Goal: Transaction & Acquisition: Obtain resource

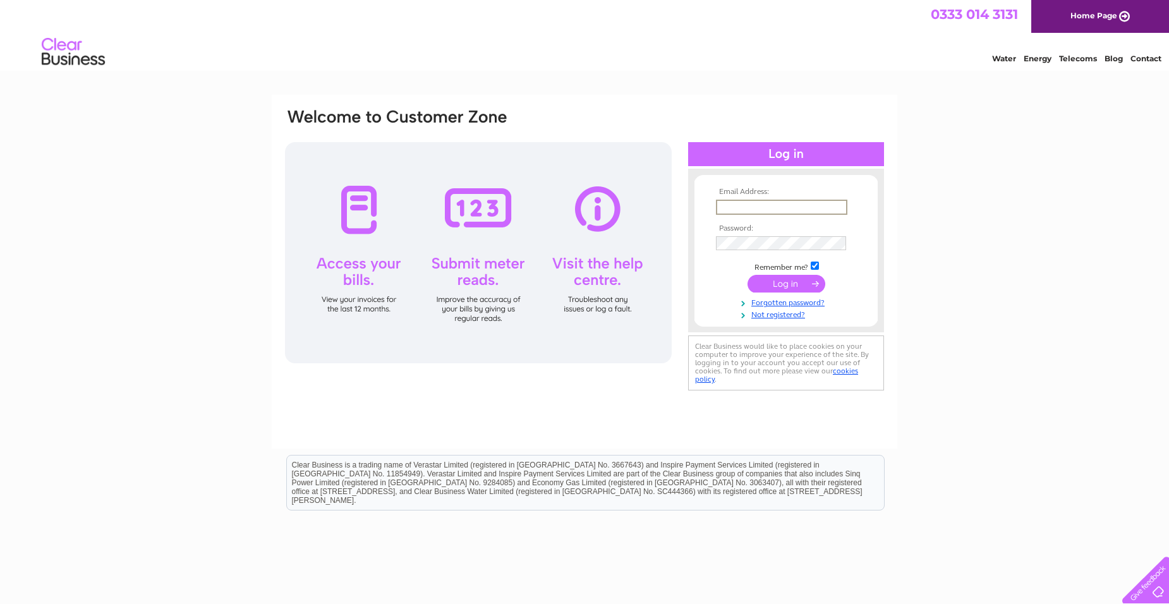
drag, startPoint x: 737, startPoint y: 200, endPoint x: 747, endPoint y: 209, distance: 13.0
click at [747, 209] on input "text" at bounding box center [781, 207] width 131 height 15
type input "janetjenner@hotmail.co.uk"
click at [799, 300] on link "Forgotten password?" at bounding box center [787, 300] width 143 height 12
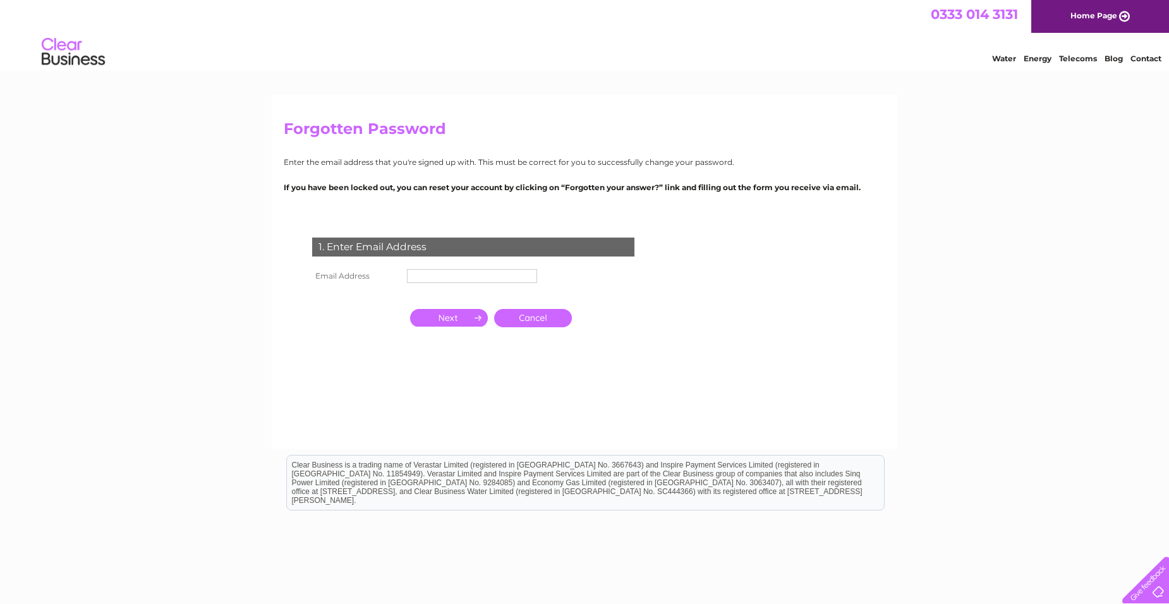
drag, startPoint x: 424, startPoint y: 288, endPoint x: 428, endPoint y: 272, distance: 16.4
click at [425, 288] on td at bounding box center [472, 294] width 136 height 16
click at [428, 272] on input "text" at bounding box center [472, 276] width 130 height 14
type input "[PERSON_NAME][EMAIL_ADDRESS][DOMAIN_NAME]"
click at [468, 312] on input "button" at bounding box center [449, 318] width 78 height 18
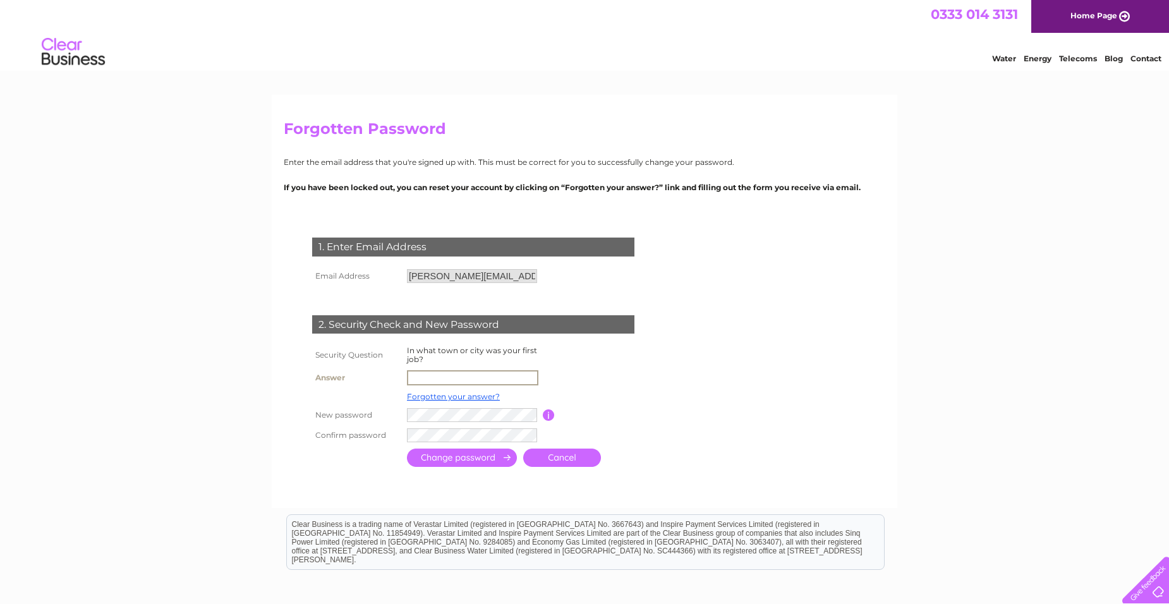
click at [433, 375] on input "text" at bounding box center [472, 377] width 131 height 15
type input "plymouth"
click at [407, 449] on input "submit" at bounding box center [462, 458] width 110 height 18
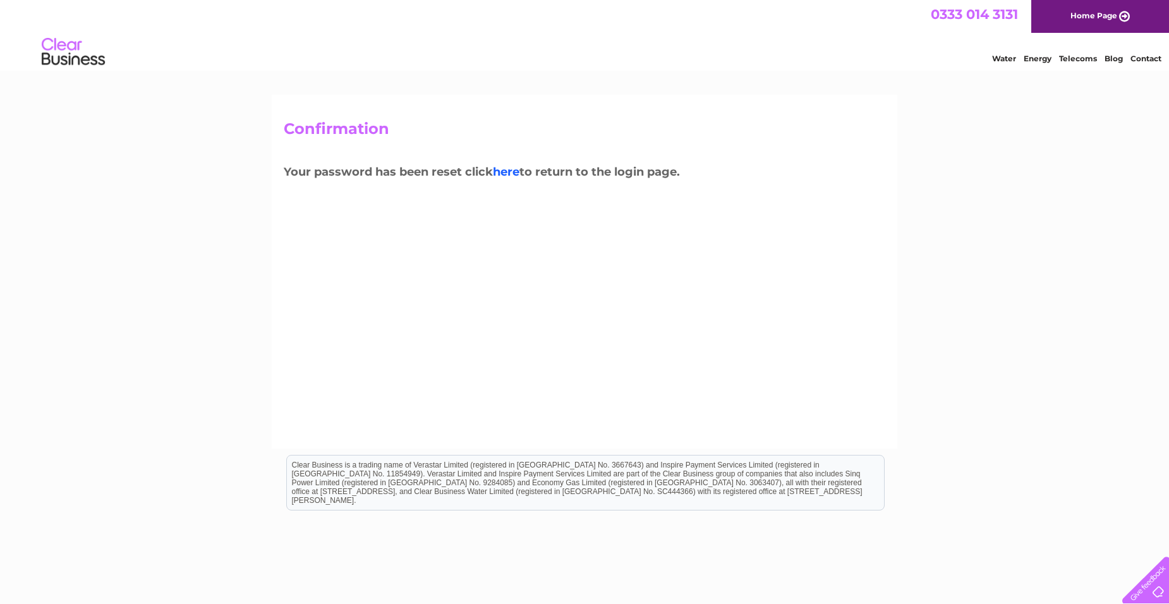
click at [501, 178] on link "here" at bounding box center [506, 172] width 27 height 14
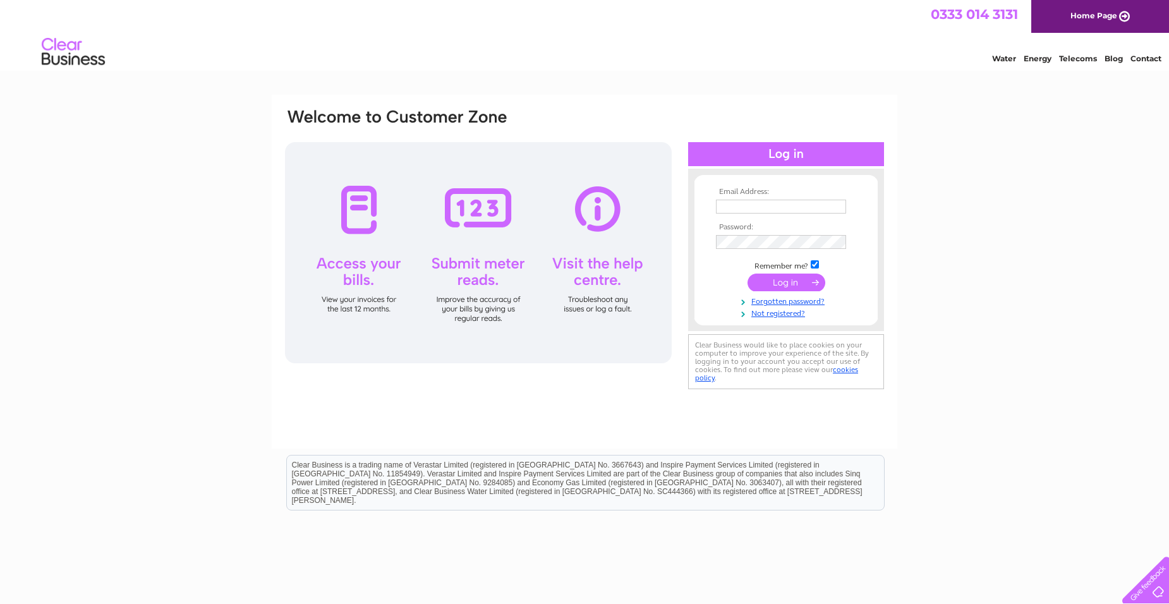
type input "janetjenner@hotmail.co.uk"
click at [783, 286] on input "submit" at bounding box center [787, 283] width 78 height 18
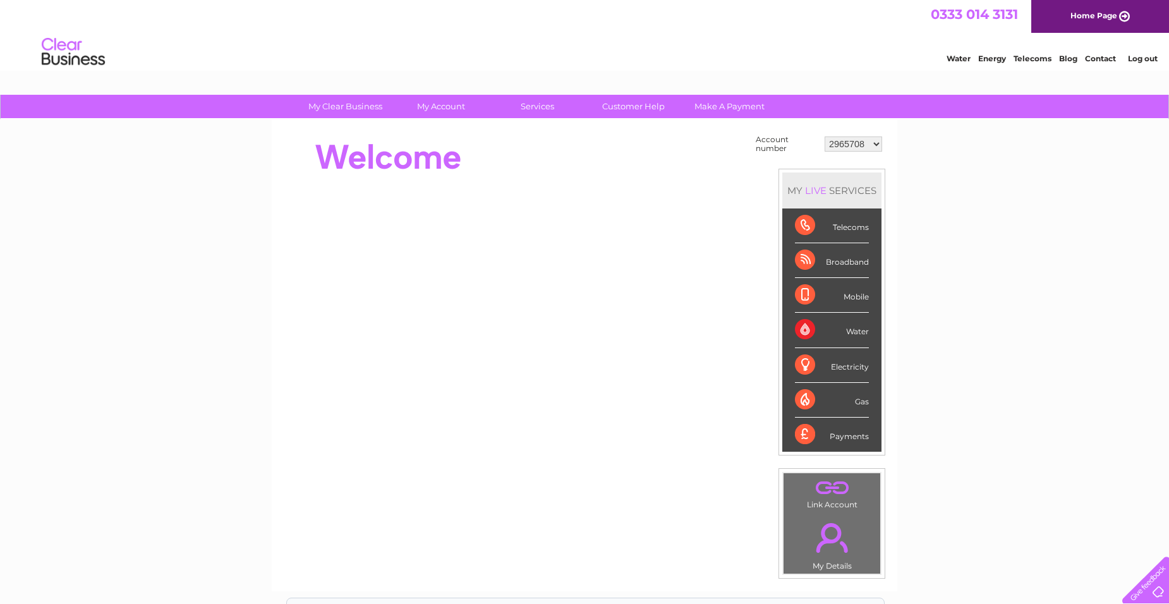
click at [879, 144] on select "2965708 30270268" at bounding box center [854, 143] width 58 height 15
select select "30270268"
click at [825, 136] on select "2965708 30270268" at bounding box center [854, 143] width 58 height 15
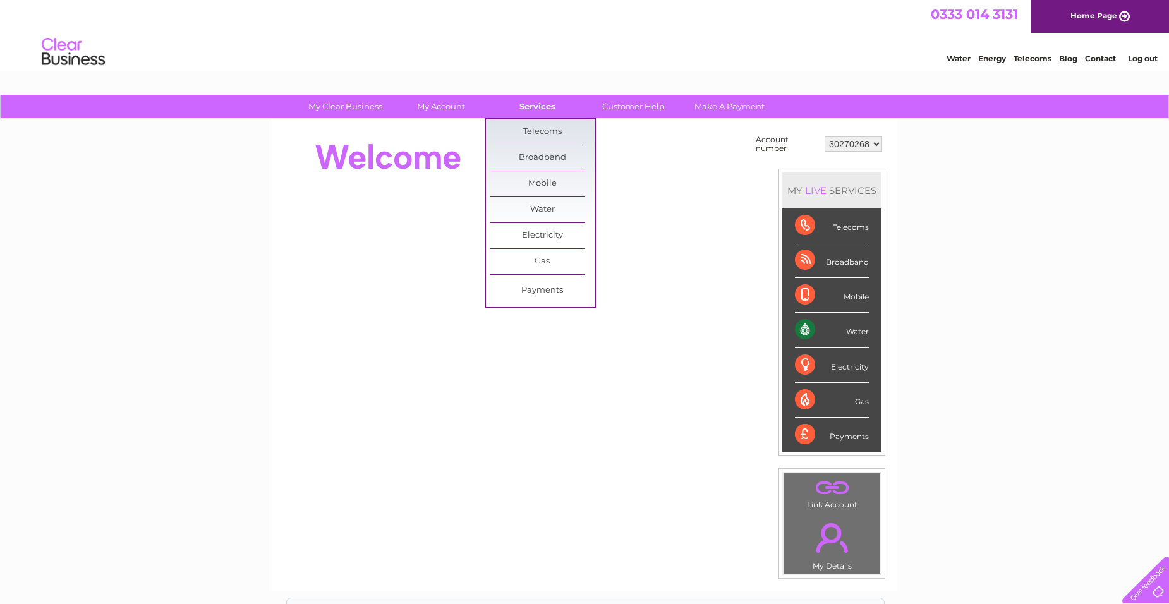
click at [524, 100] on link "Services" at bounding box center [537, 106] width 104 height 23
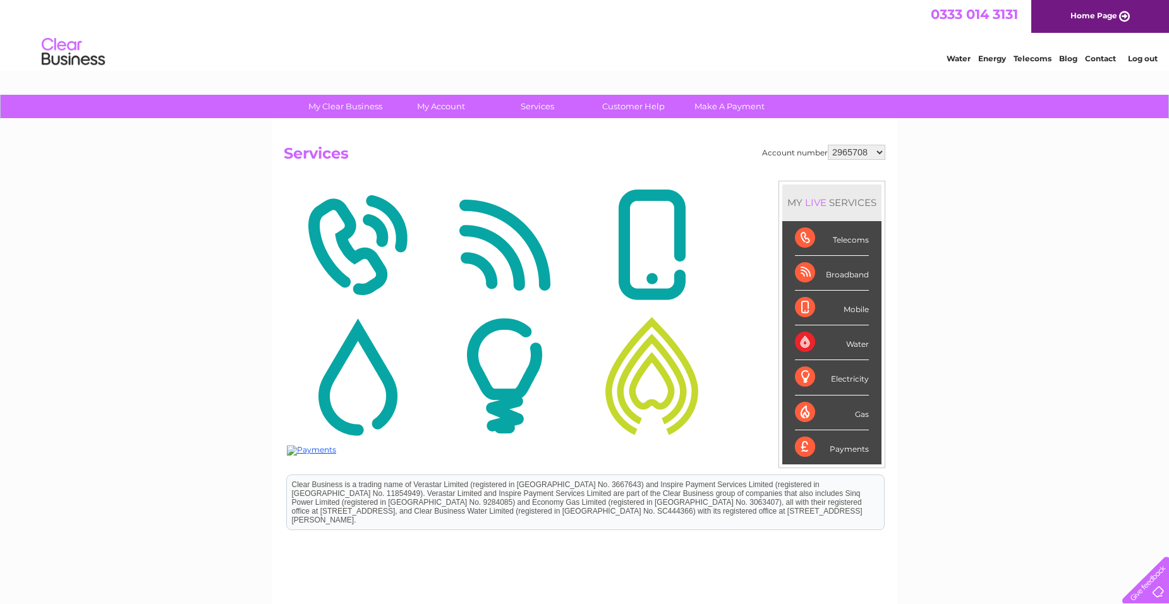
click at [864, 155] on select "2965708 30270268" at bounding box center [857, 152] width 58 height 15
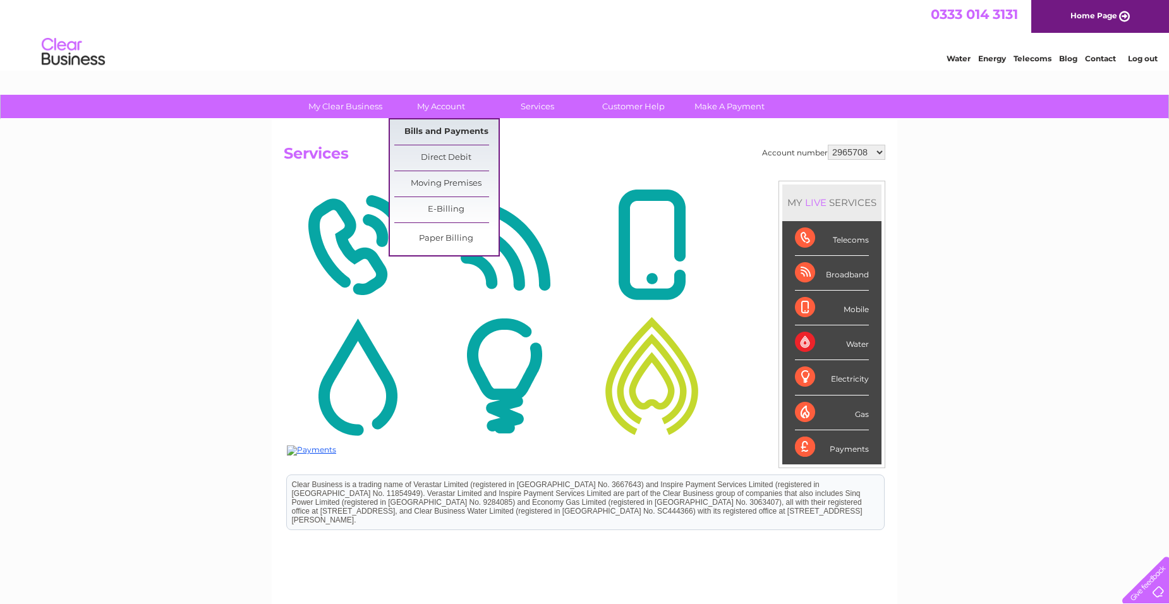
click at [421, 124] on link "Bills and Payments" at bounding box center [446, 131] width 104 height 25
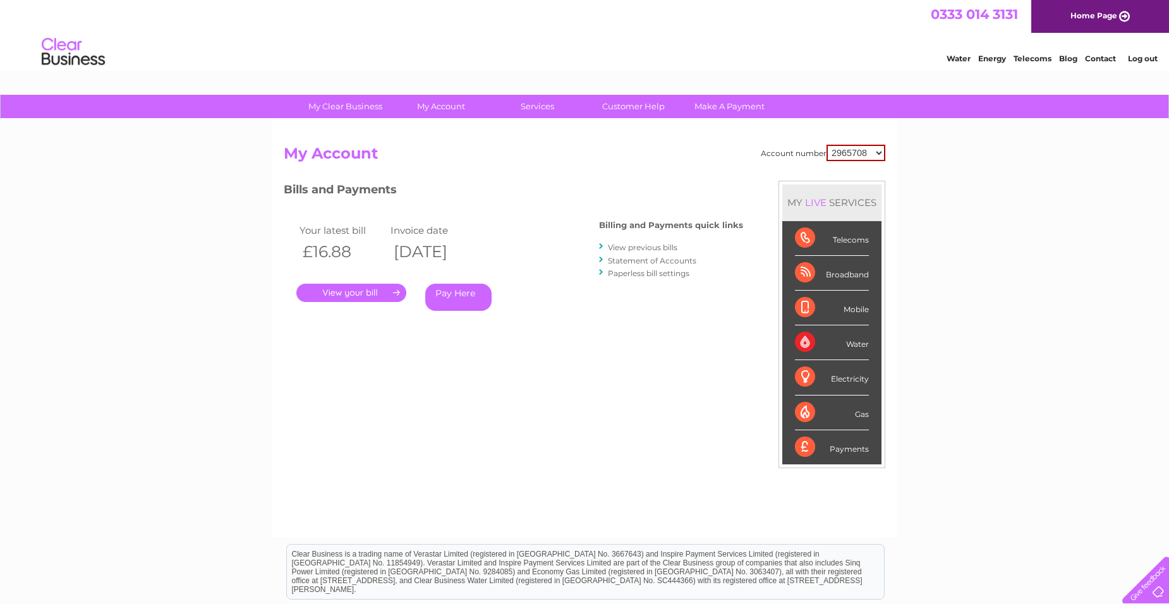
click at [873, 152] on select "2965708 30270268" at bounding box center [856, 153] width 59 height 16
select select "30270268"
click at [827, 145] on select "2965708 30270268" at bounding box center [856, 153] width 59 height 16
click at [668, 248] on link "View previous bills" at bounding box center [643, 247] width 70 height 9
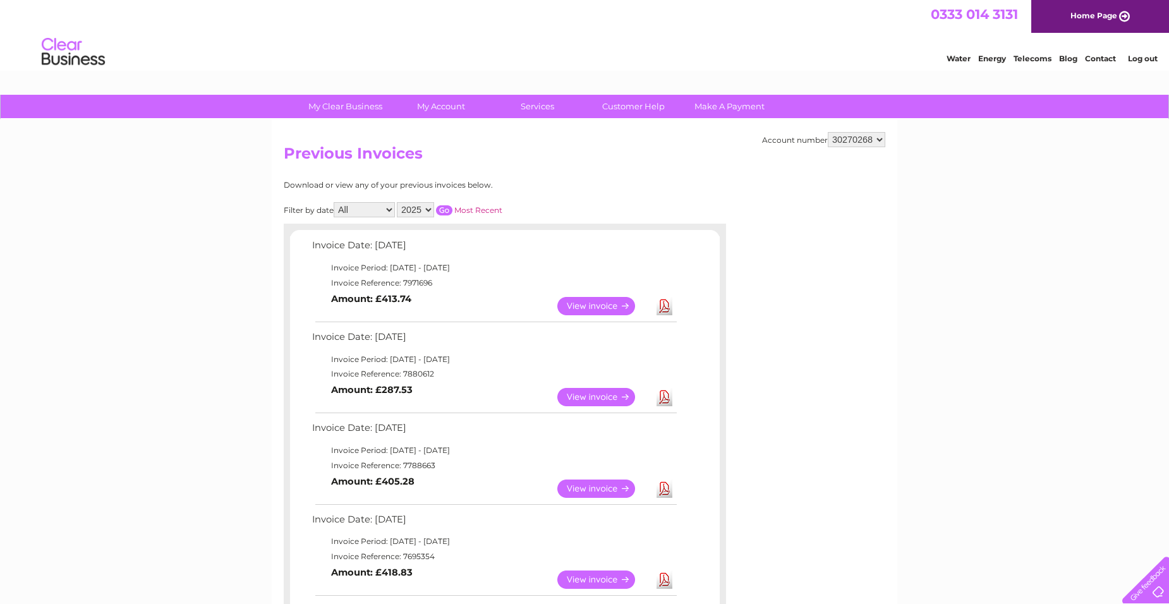
click at [601, 393] on link "View" at bounding box center [603, 397] width 93 height 18
click at [602, 393] on link "View" at bounding box center [603, 397] width 93 height 18
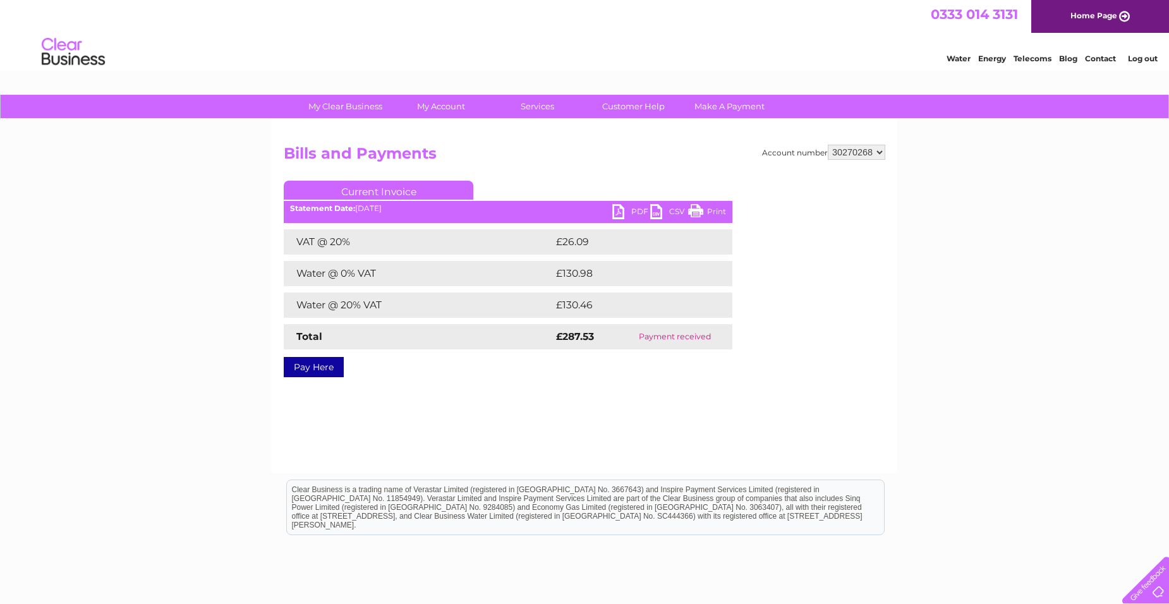
drag, startPoint x: 698, startPoint y: 215, endPoint x: 90, endPoint y: 67, distance: 625.8
click at [699, 215] on link "Print" at bounding box center [707, 213] width 38 height 18
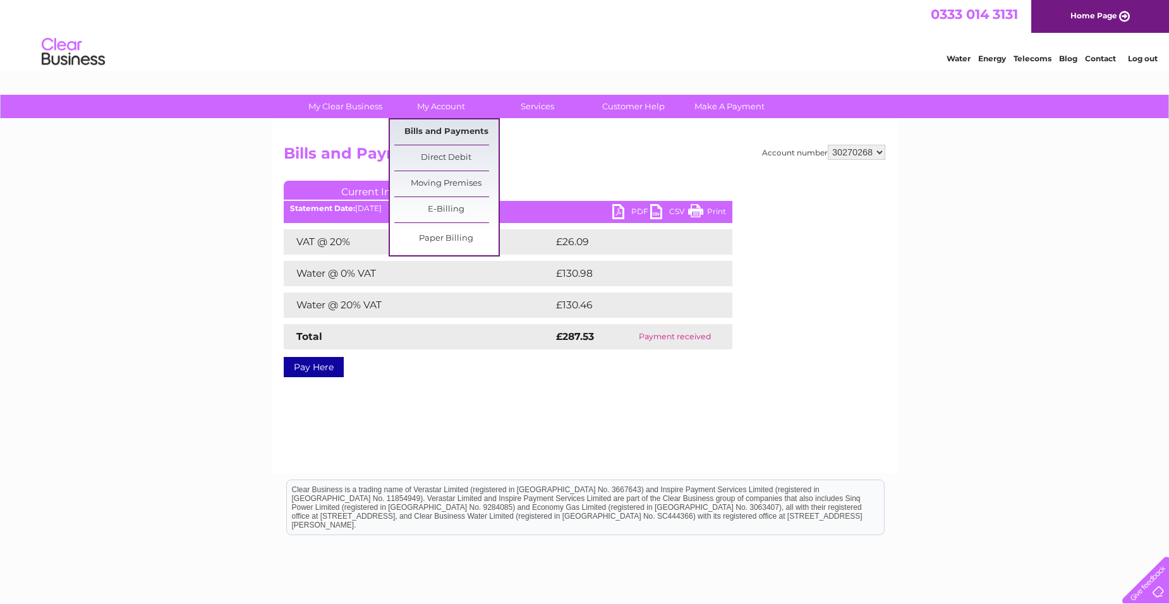
click at [454, 126] on link "Bills and Payments" at bounding box center [446, 131] width 104 height 25
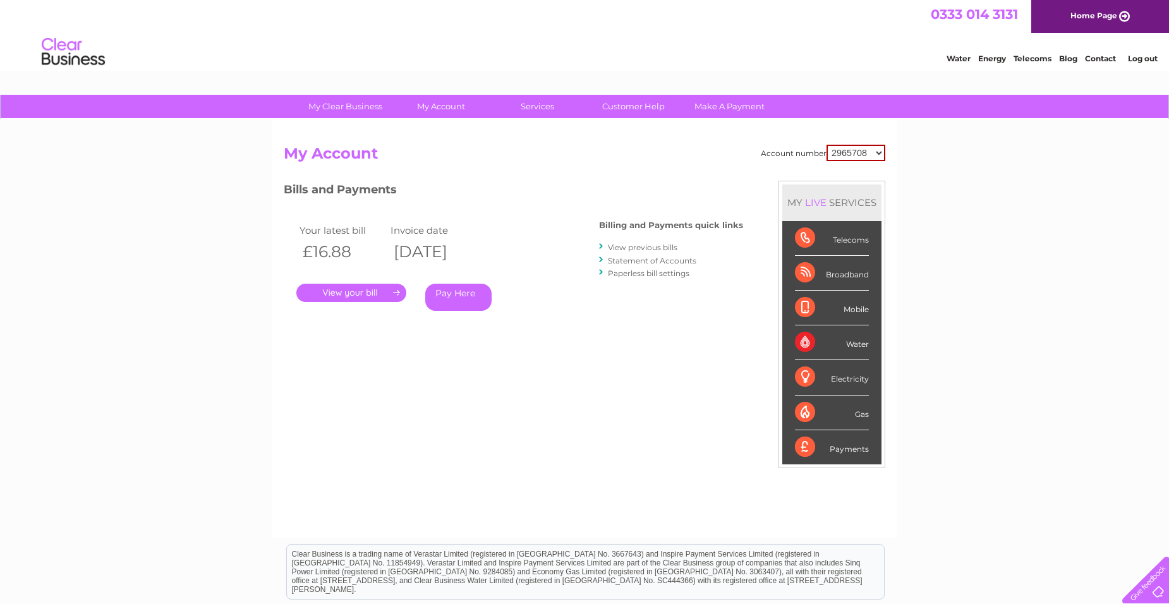
click at [861, 145] on select "2965708 30270268" at bounding box center [856, 153] width 59 height 16
click at [856, 197] on div "MY LIVE SERVICES" at bounding box center [831, 203] width 99 height 36
click at [847, 147] on select "2965708 30270268" at bounding box center [856, 153] width 59 height 16
select select "30270268"
click at [827, 145] on select "2965708 30270268" at bounding box center [856, 153] width 59 height 16
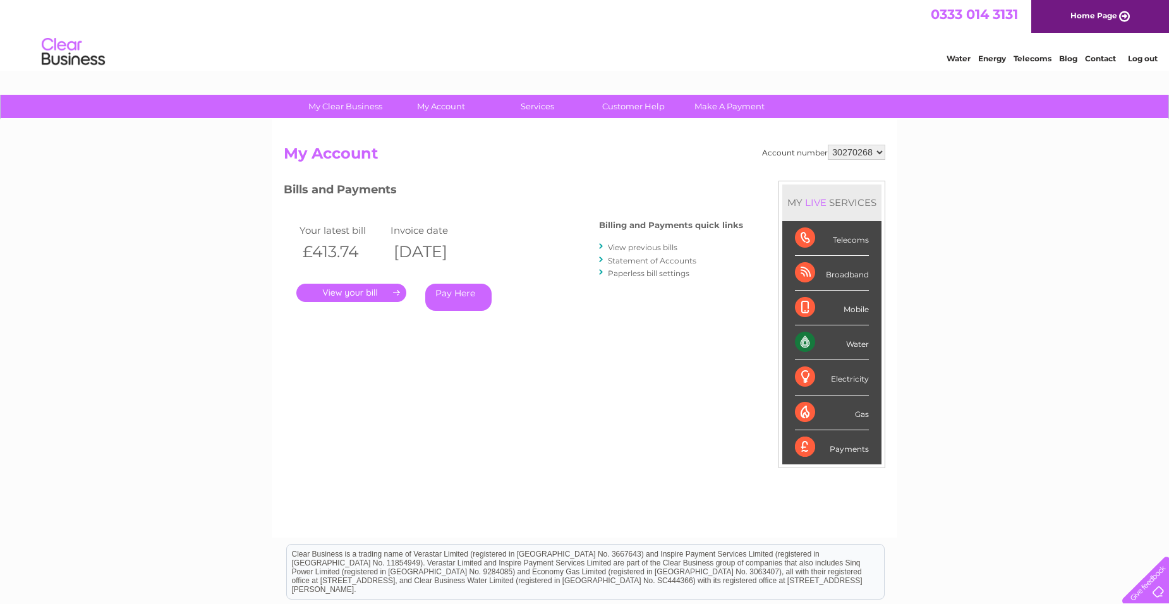
click at [336, 298] on link "." at bounding box center [351, 293] width 110 height 18
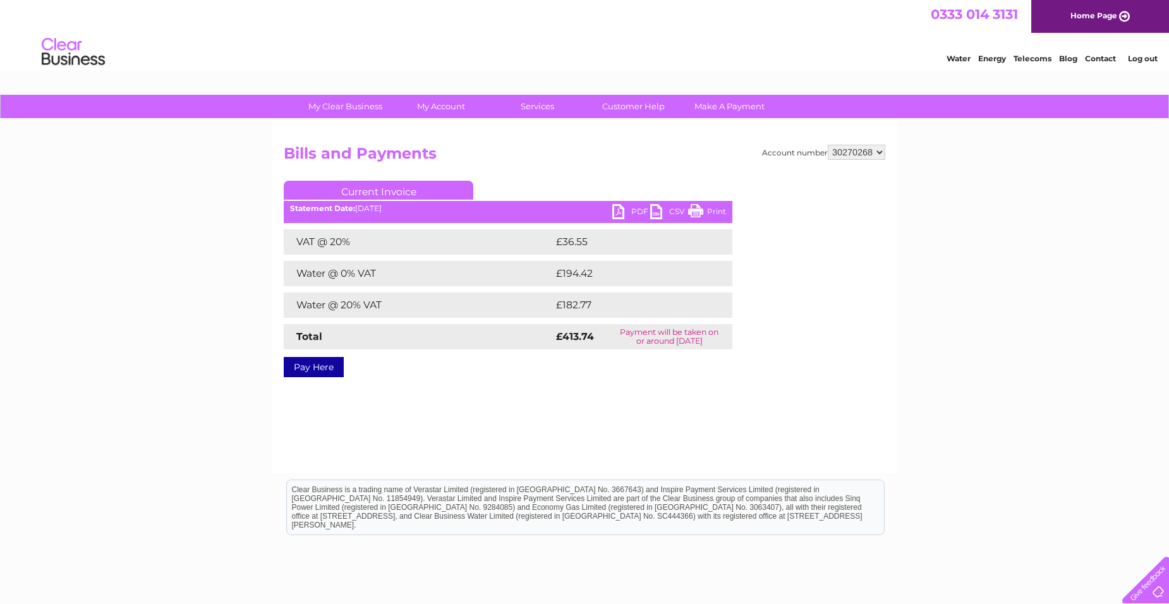
click at [617, 207] on link "PDF" at bounding box center [631, 213] width 38 height 18
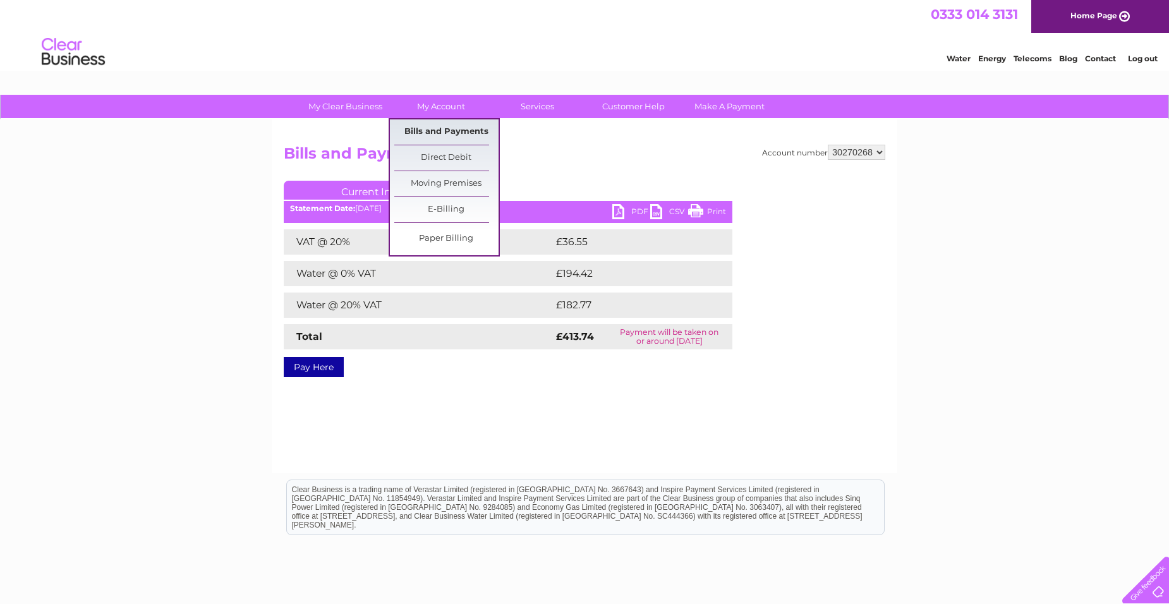
click at [460, 133] on link "Bills and Payments" at bounding box center [446, 131] width 104 height 25
click at [460, 136] on link "Bills and Payments" at bounding box center [446, 131] width 104 height 25
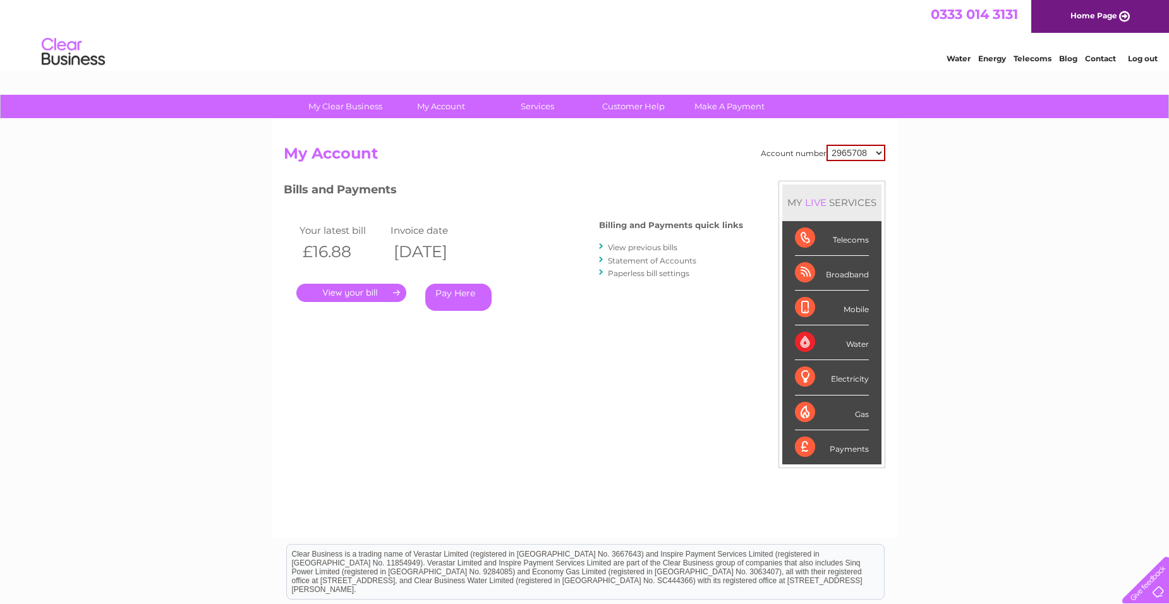
click at [870, 155] on select "2965708 30270268" at bounding box center [856, 153] width 59 height 16
select select "30270268"
click at [827, 145] on select "2965708 30270268" at bounding box center [856, 153] width 59 height 16
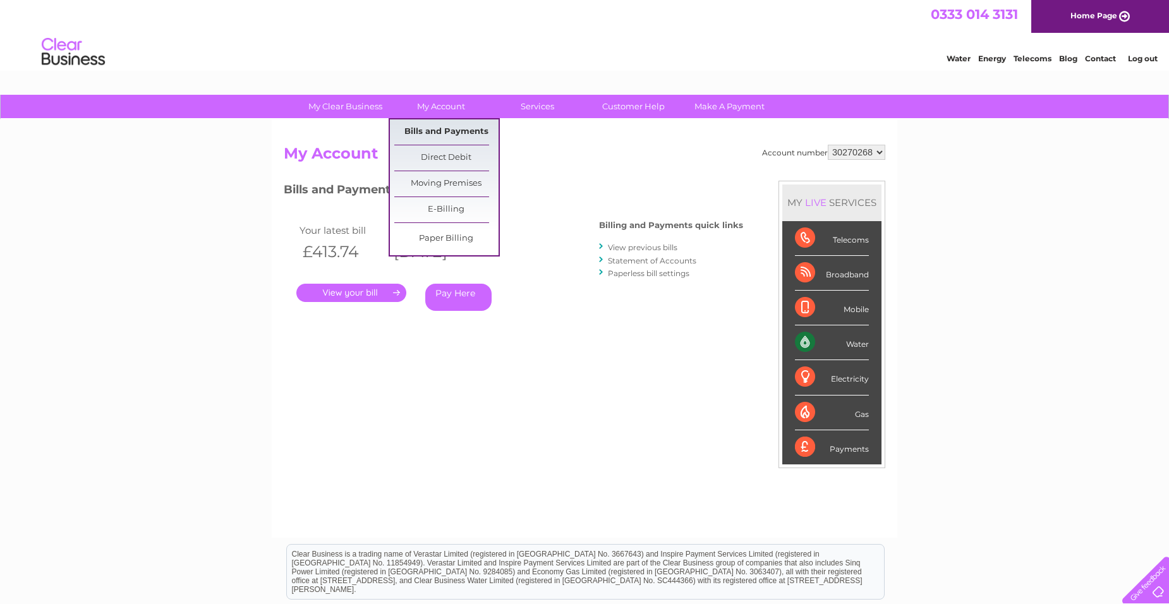
click at [430, 131] on link "Bills and Payments" at bounding box center [446, 131] width 104 height 25
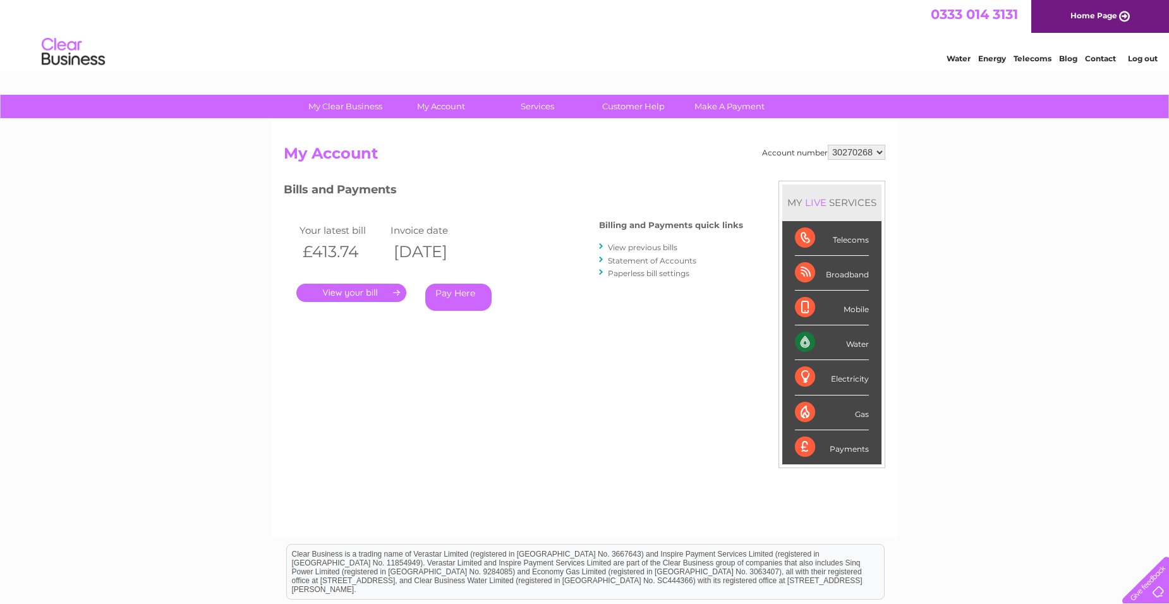
click at [662, 241] on li "View previous bills" at bounding box center [671, 247] width 144 height 13
click at [640, 245] on link "View previous bills" at bounding box center [643, 247] width 70 height 9
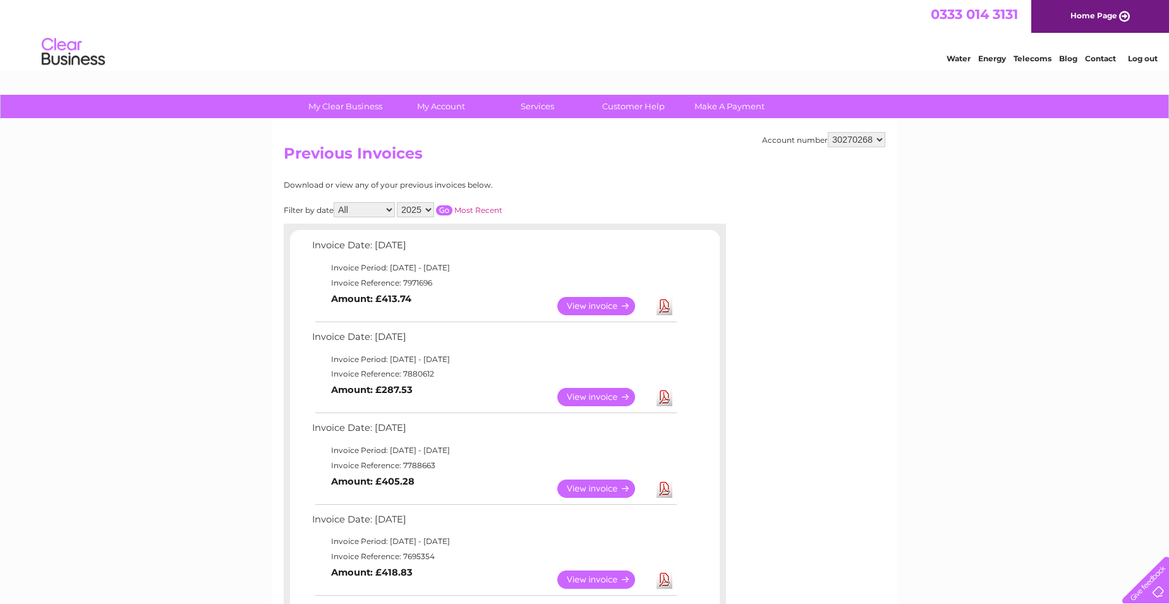
click at [668, 392] on link "Download" at bounding box center [665, 397] width 16 height 18
click at [670, 392] on link "Download" at bounding box center [665, 397] width 16 height 18
